Goal: Information Seeking & Learning: Learn about a topic

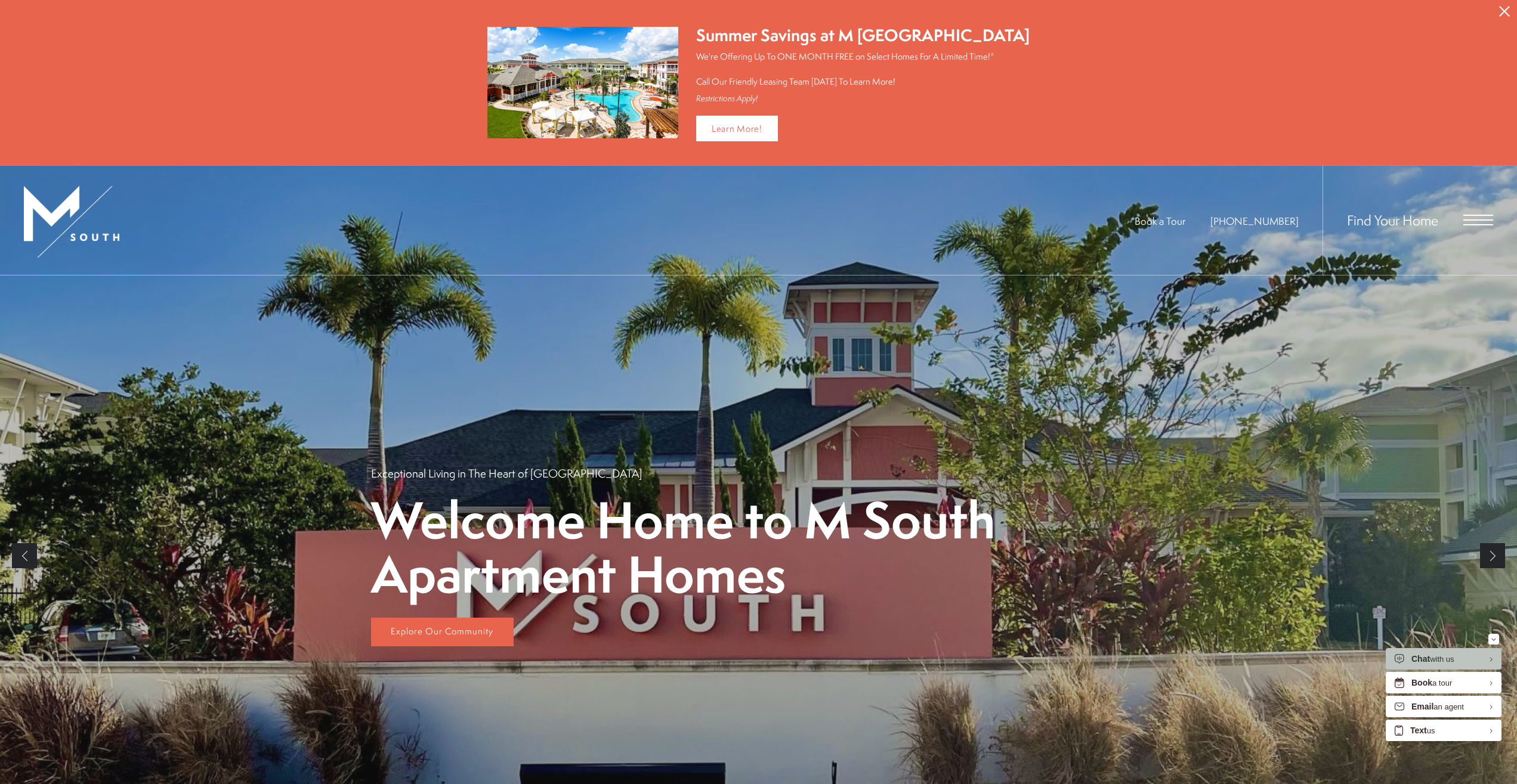
click at [1507, 12] on icon "Close Alert" at bounding box center [1504, 11] width 11 height 11
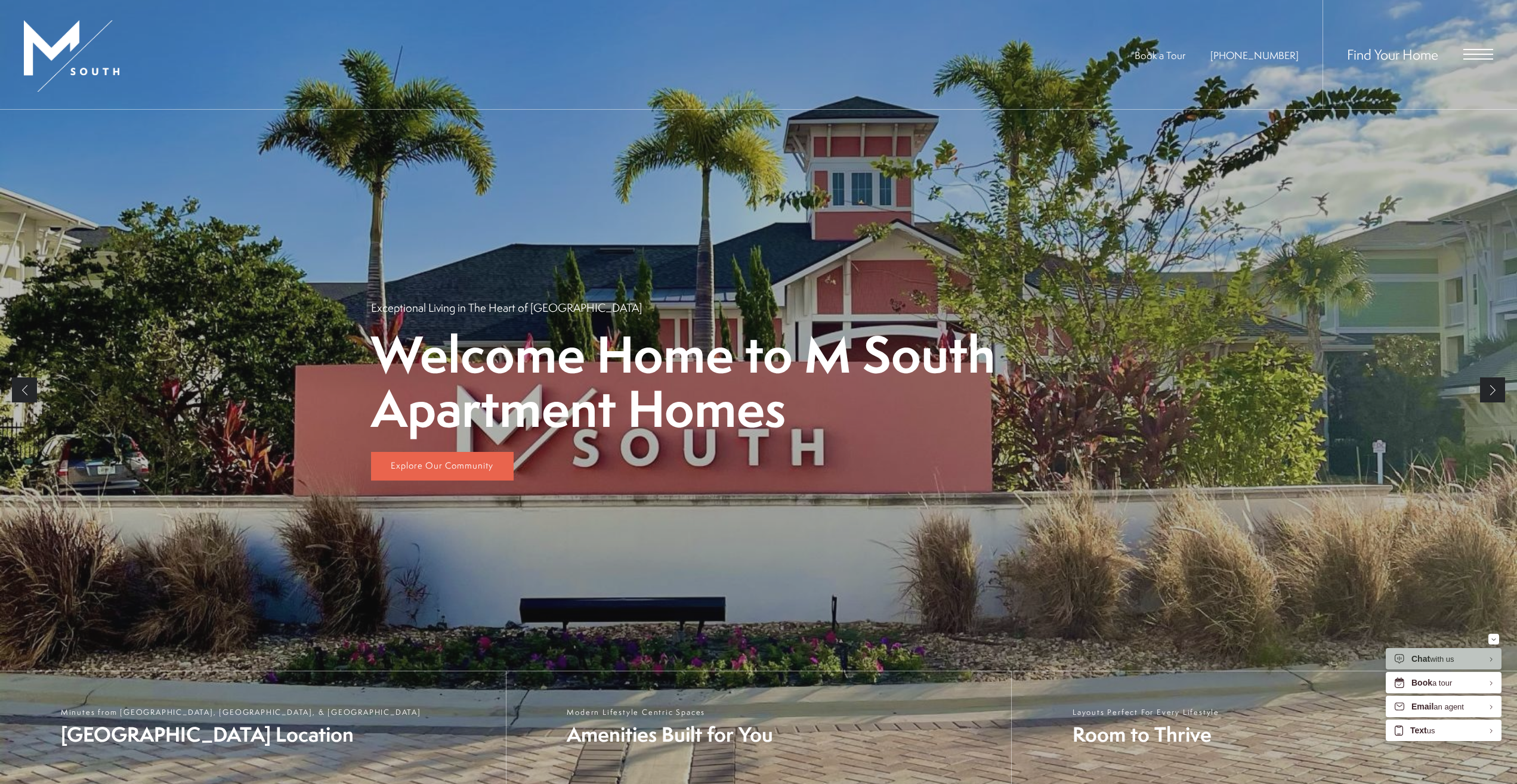
click at [1498, 53] on div "Book a Tour 813-570-8014 Find Your Home" at bounding box center [758, 55] width 1517 height 110
click at [1487, 56] on span "Open Menu" at bounding box center [1478, 54] width 30 height 11
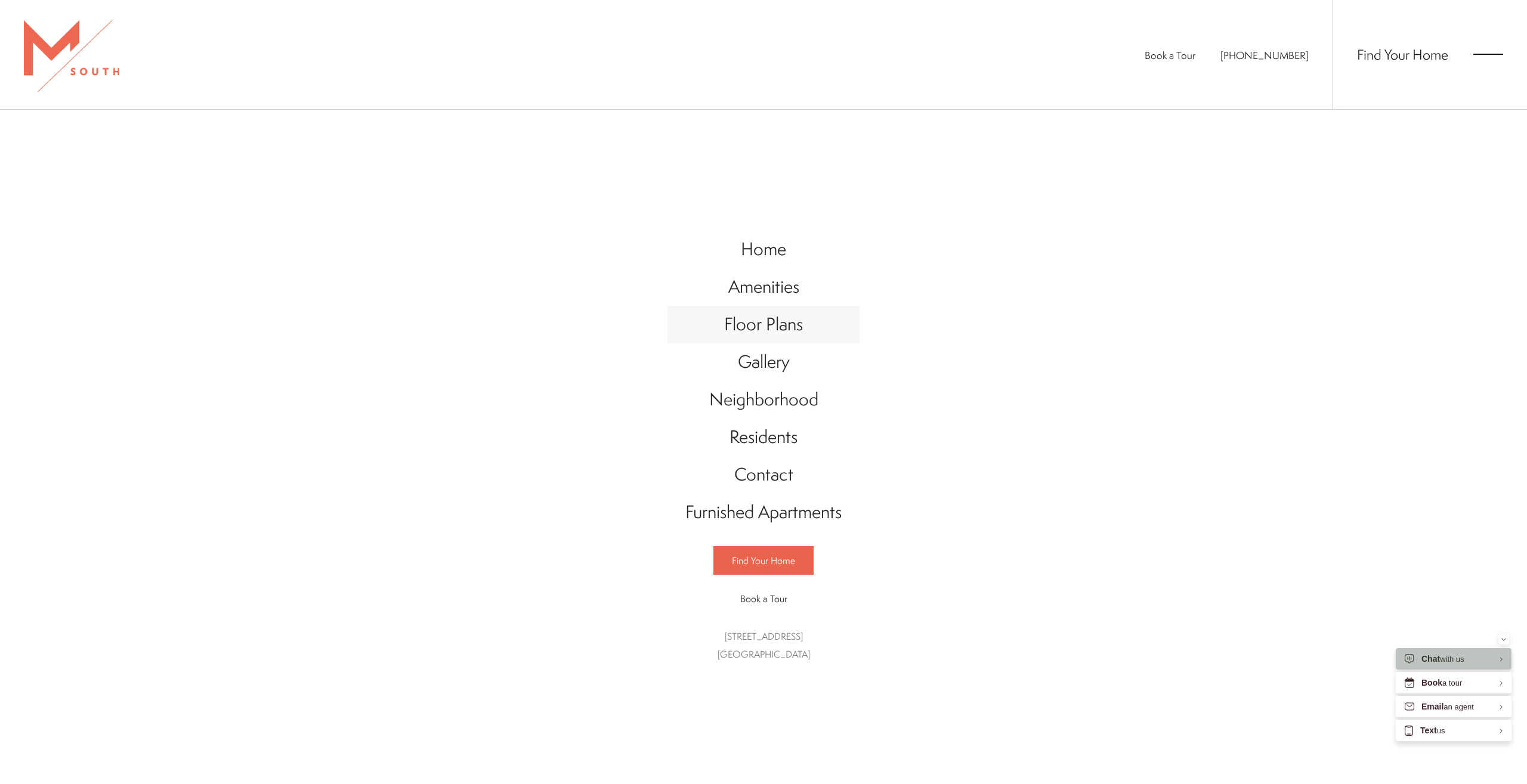
click at [782, 331] on span "Floor Plans" at bounding box center [764, 324] width 78 height 25
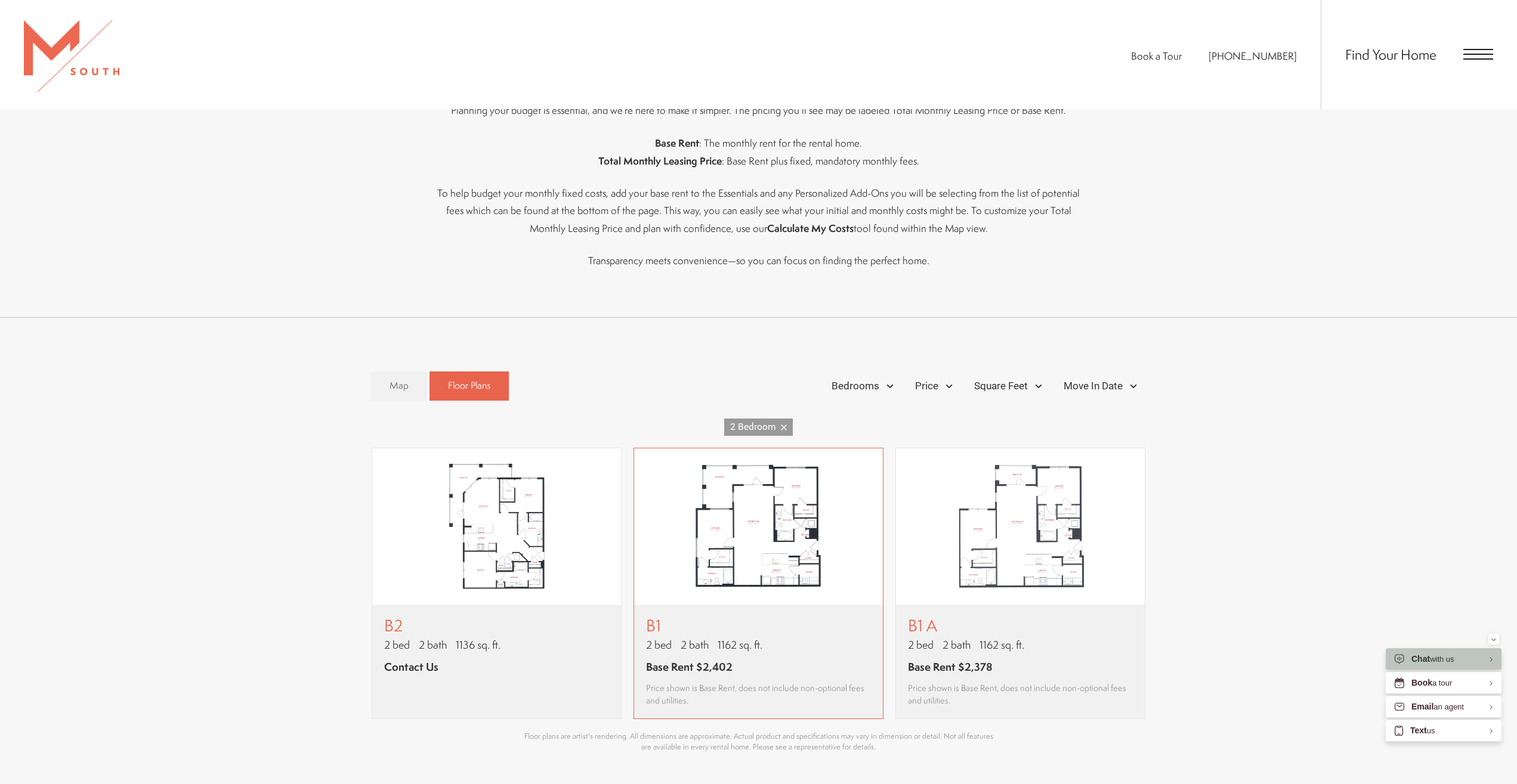
scroll to position [852, 0]
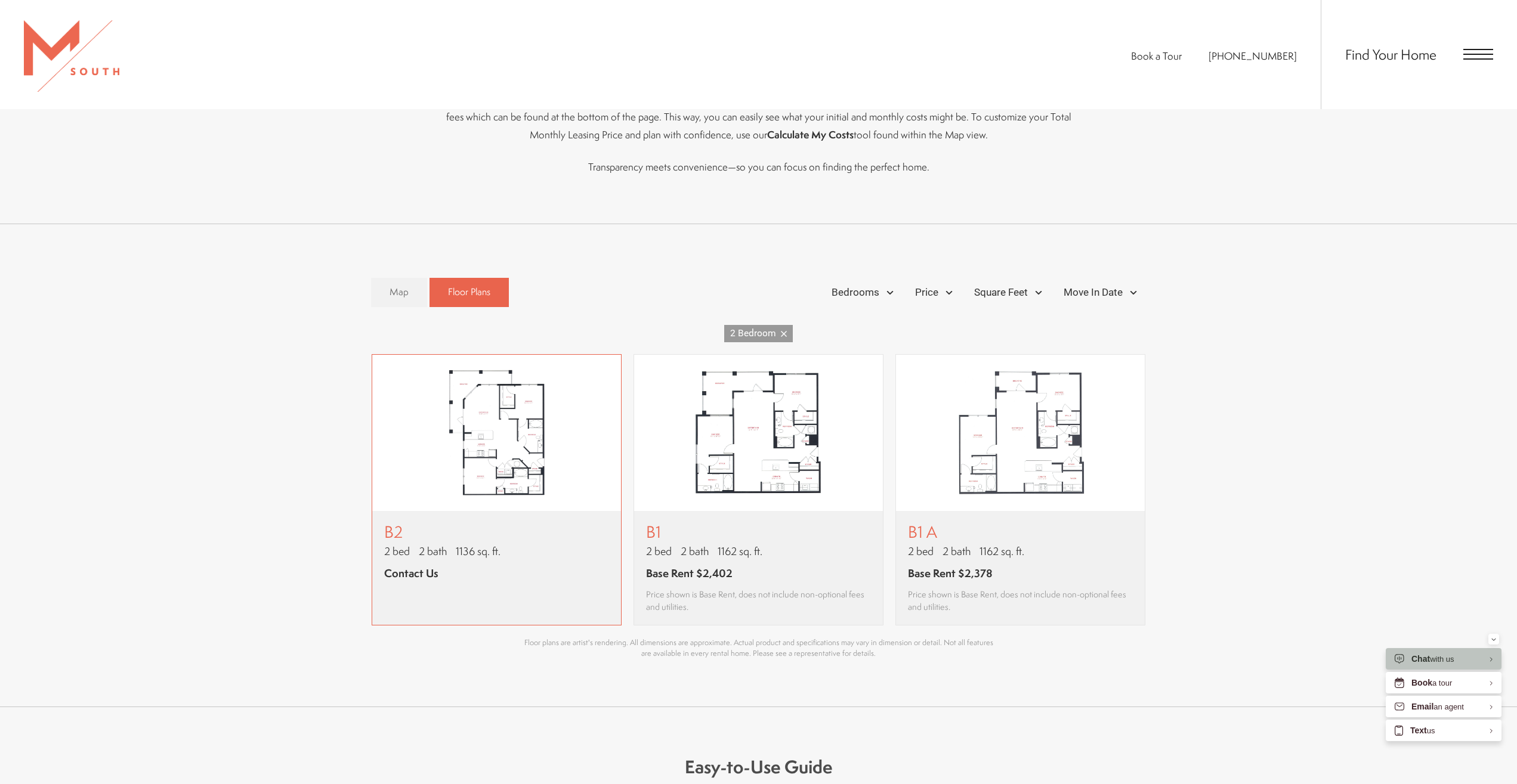
click at [515, 398] on img "View floor plan B2" at bounding box center [497, 433] width 249 height 156
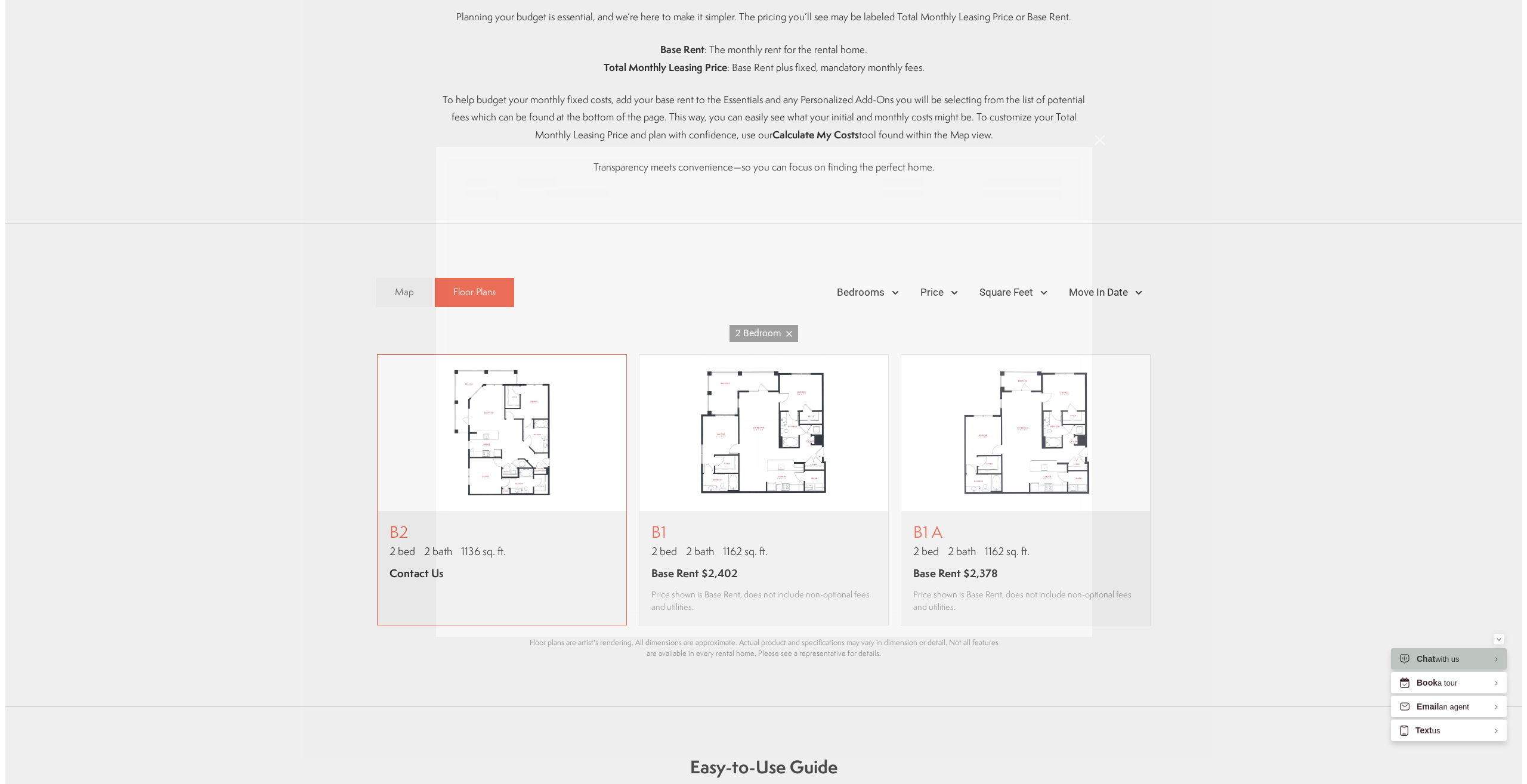
scroll to position [0, 0]
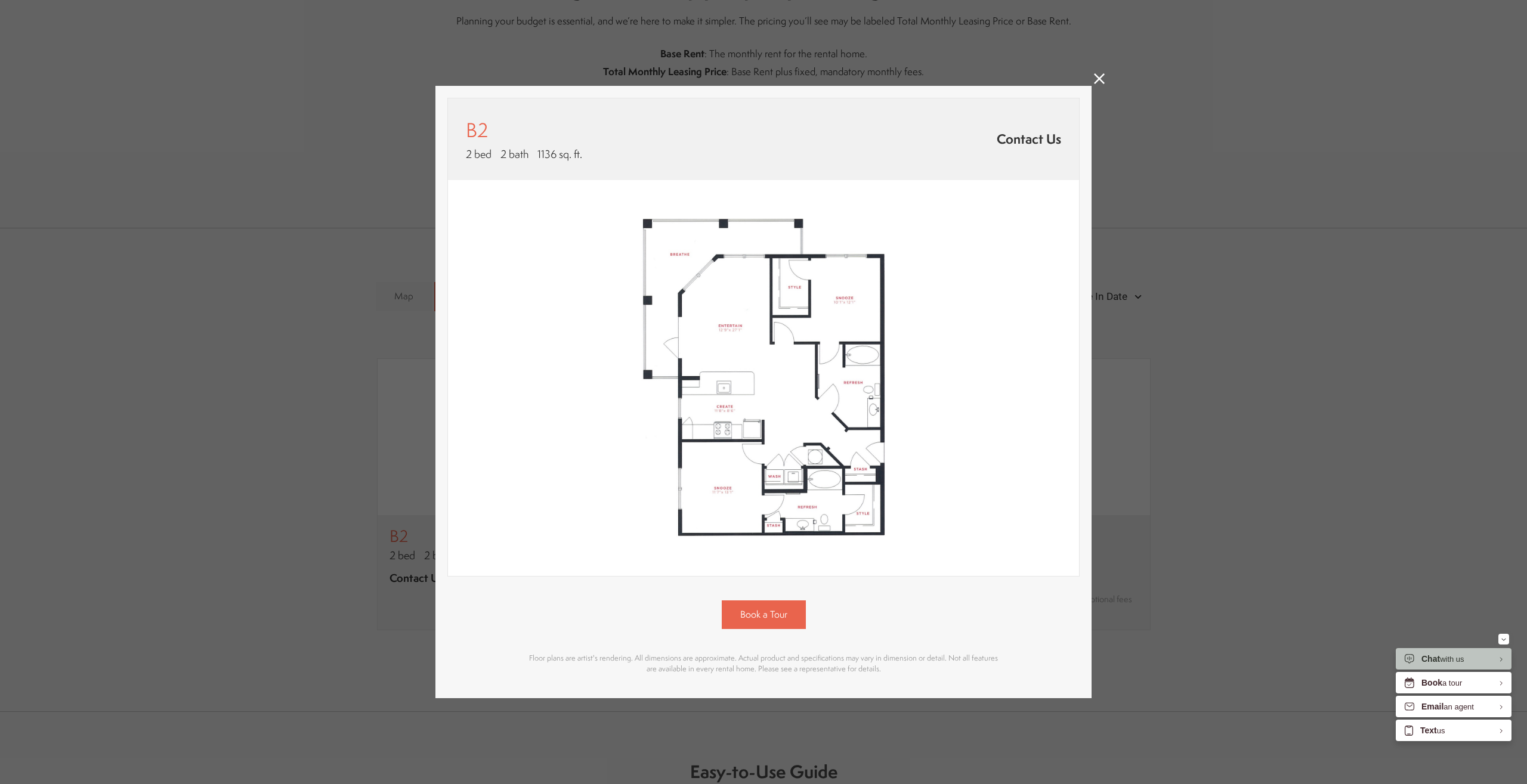
click at [728, 396] on img at bounding box center [763, 378] width 631 height 396
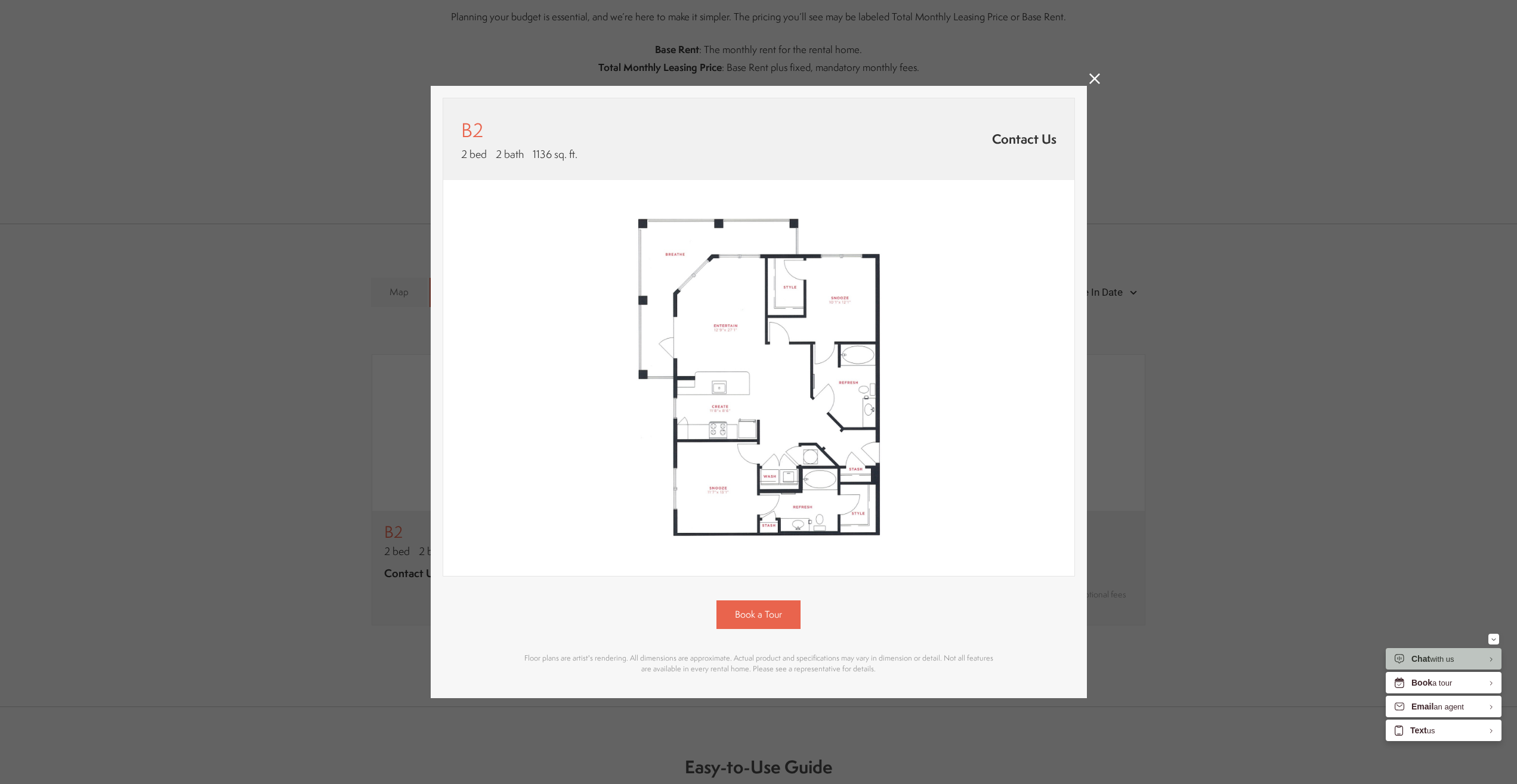
click at [1113, 74] on div "B2 2 bed 2 bath 1136 sq. ft. Contact Us 2D 3D" at bounding box center [758, 392] width 1517 height 784
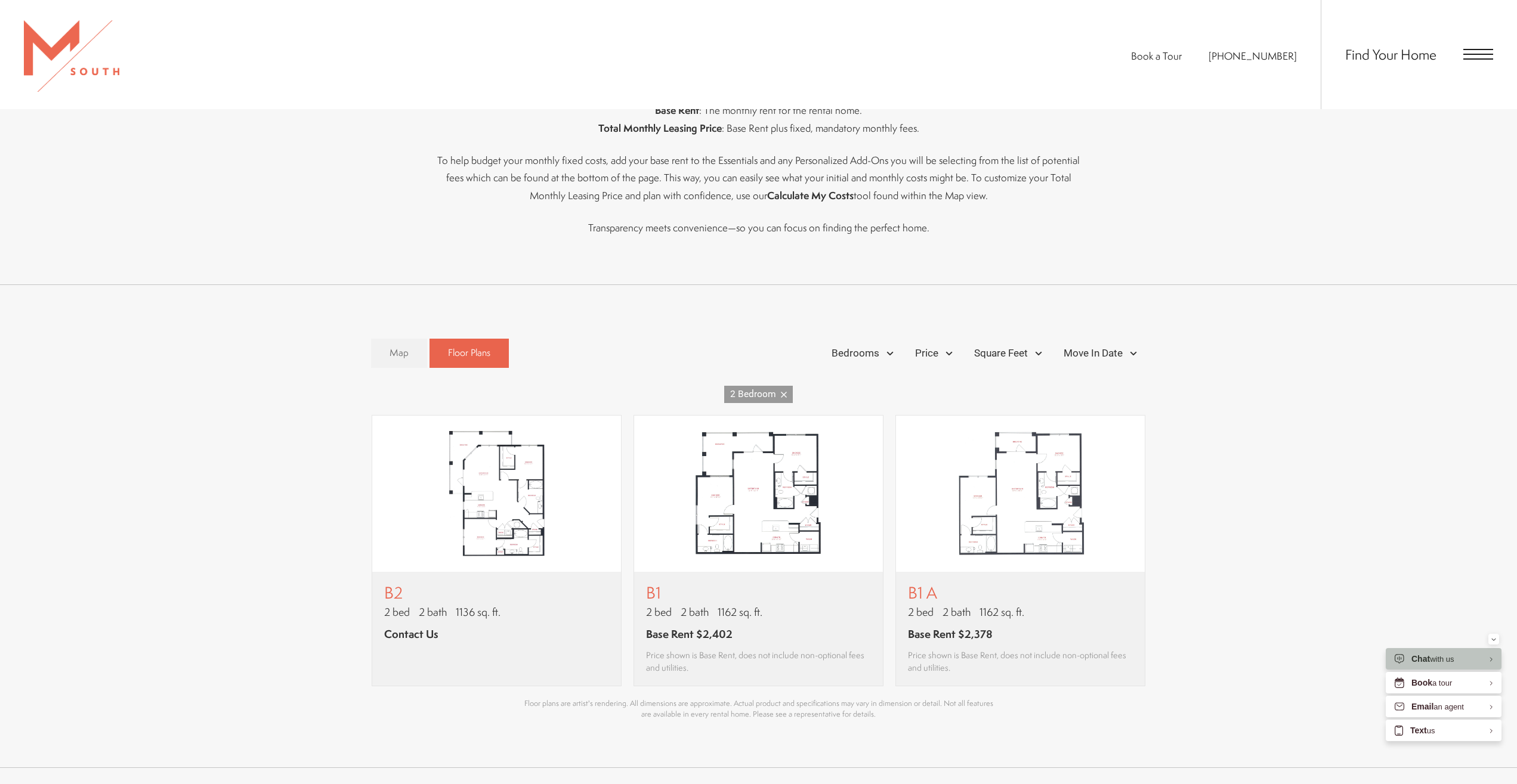
scroll to position [608, 0]
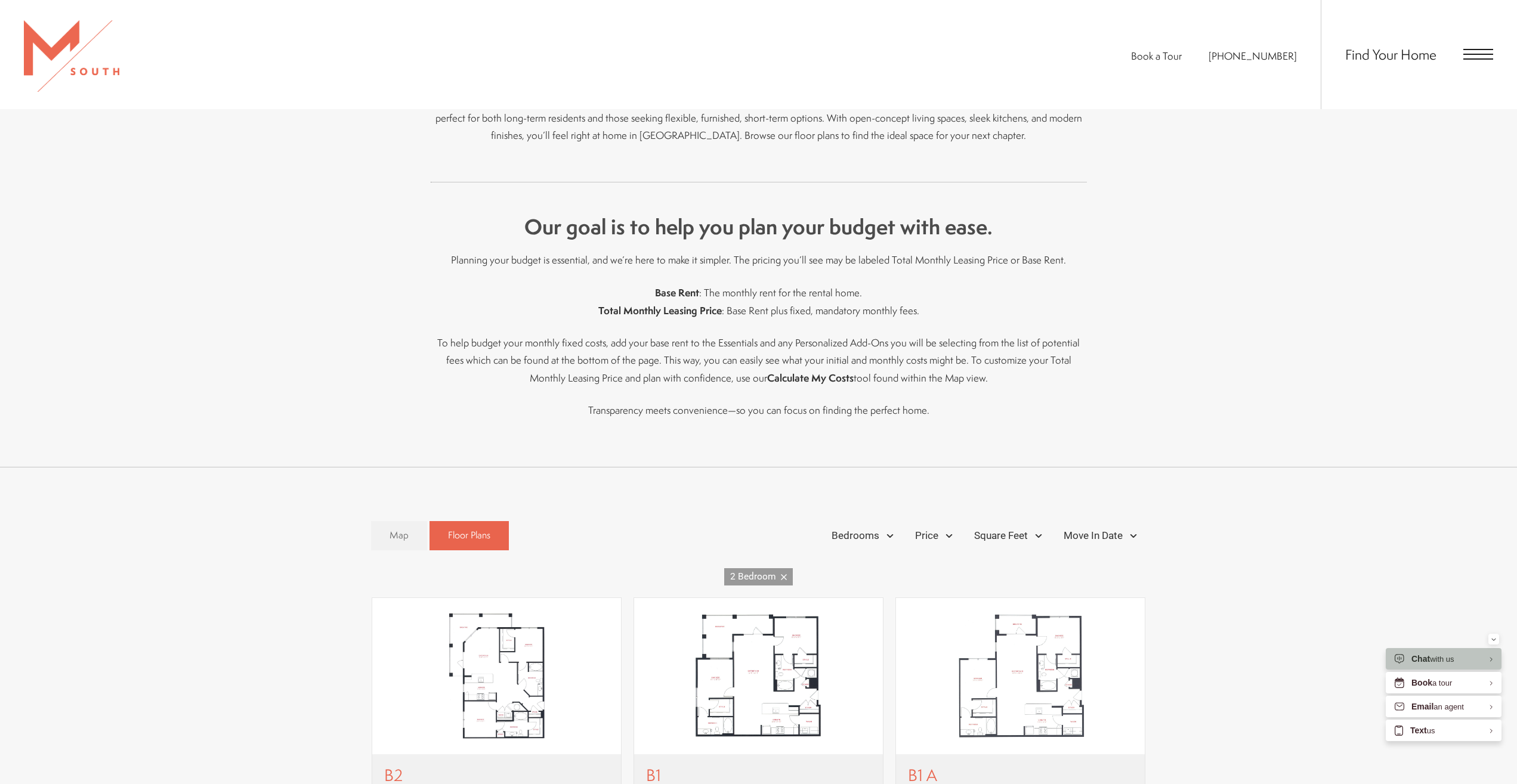
click at [1483, 53] on span "Open Menu" at bounding box center [1478, 54] width 30 height 11
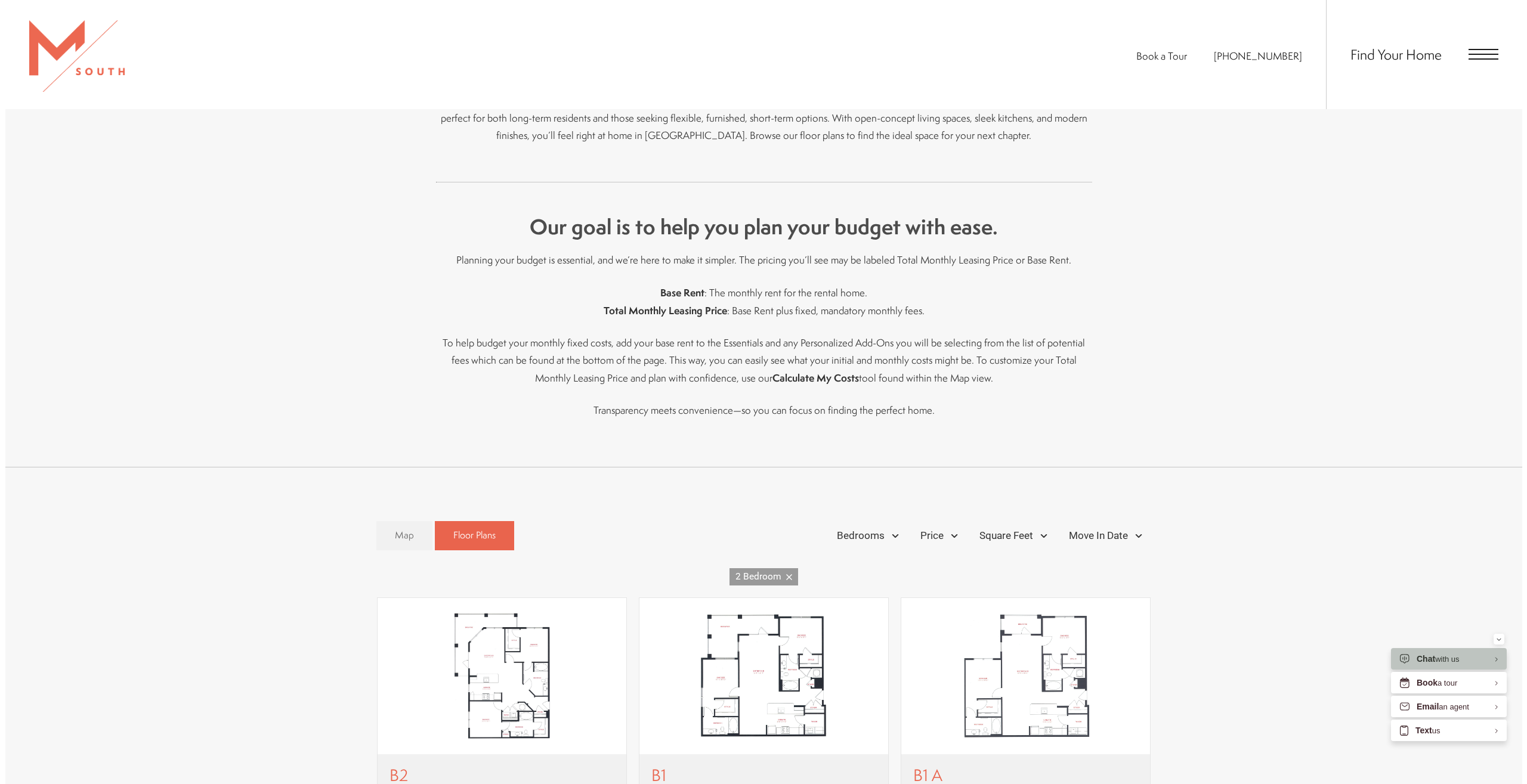
scroll to position [0, 0]
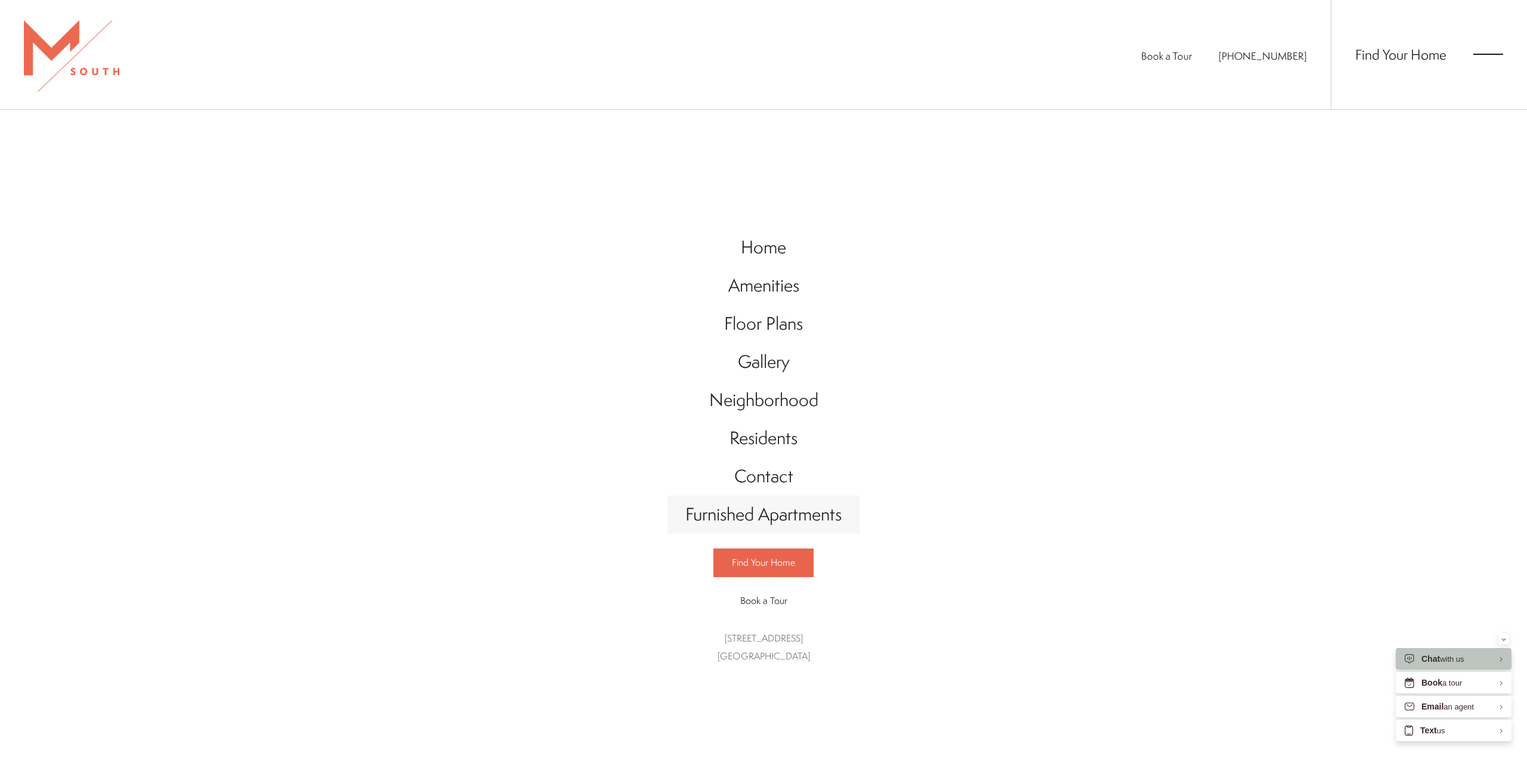
click at [786, 512] on span "Furnished Apartments" at bounding box center [763, 514] width 156 height 23
click at [753, 360] on span "Gallery" at bounding box center [764, 362] width 52 height 23
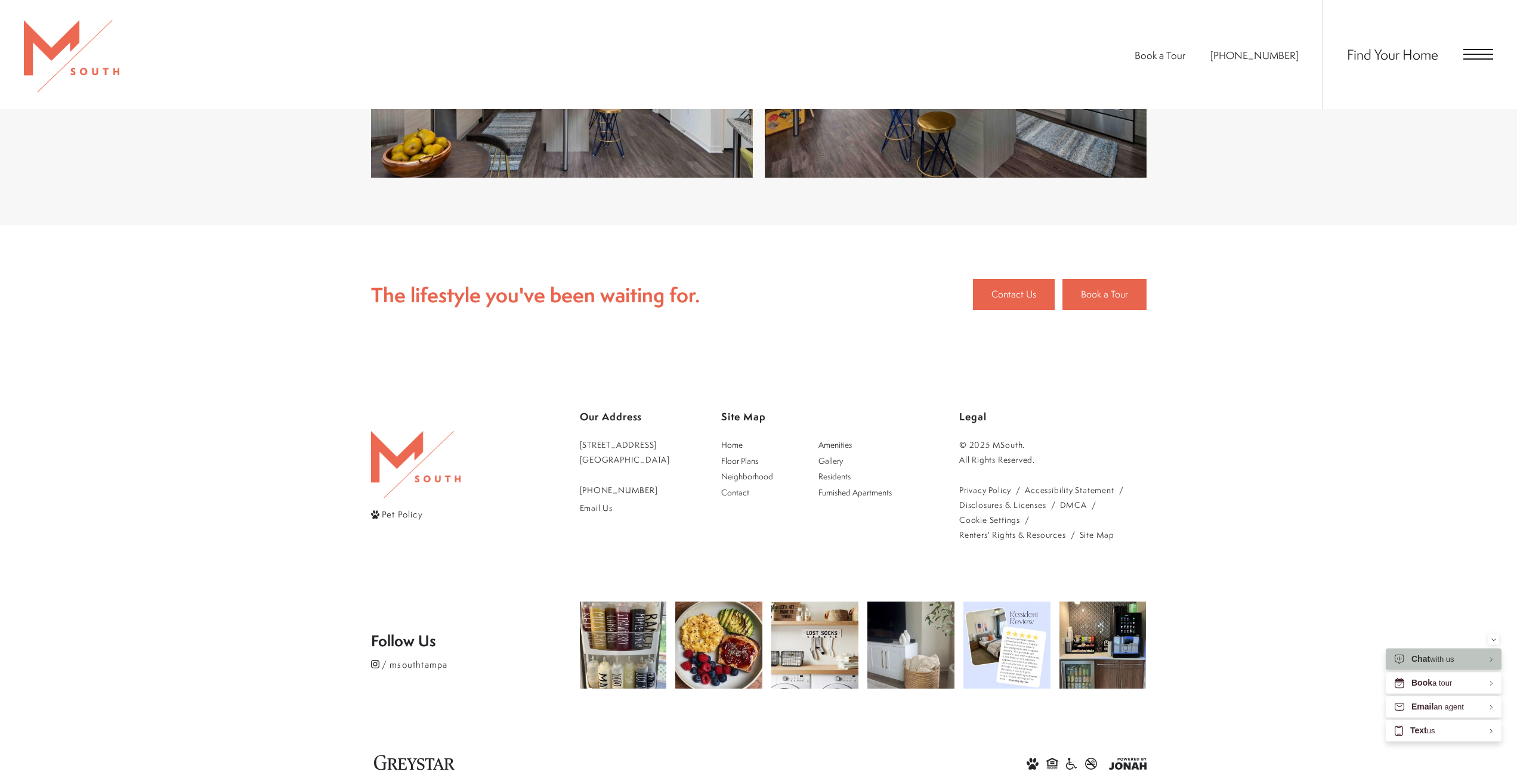
scroll to position [3016, 0]
